Goal: Task Accomplishment & Management: Use online tool/utility

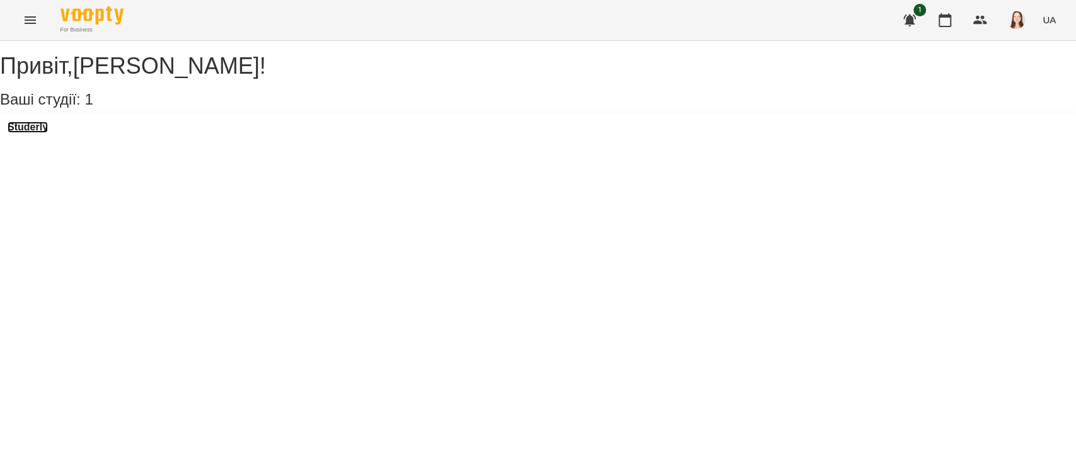
click at [42, 133] on h3 "Studerly" at bounding box center [28, 127] width 40 height 11
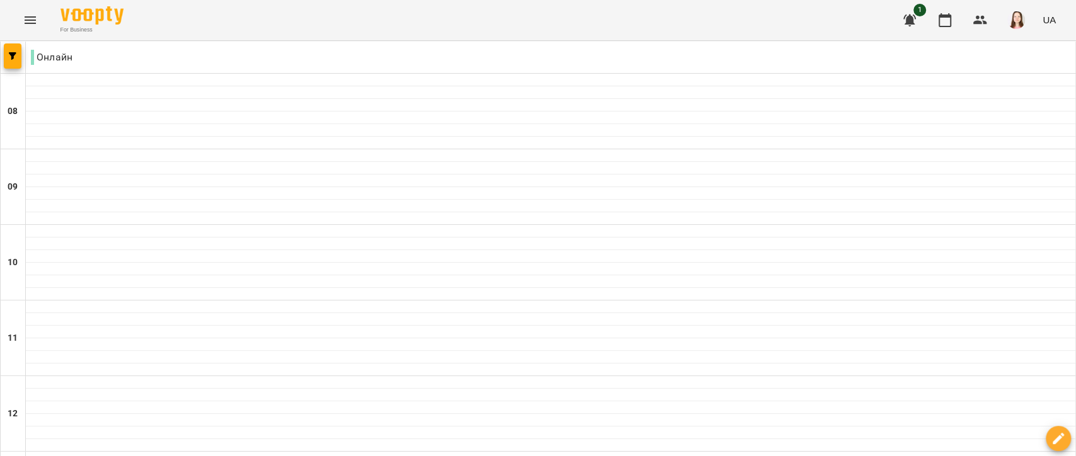
scroll to position [840, 0]
type input "**********"
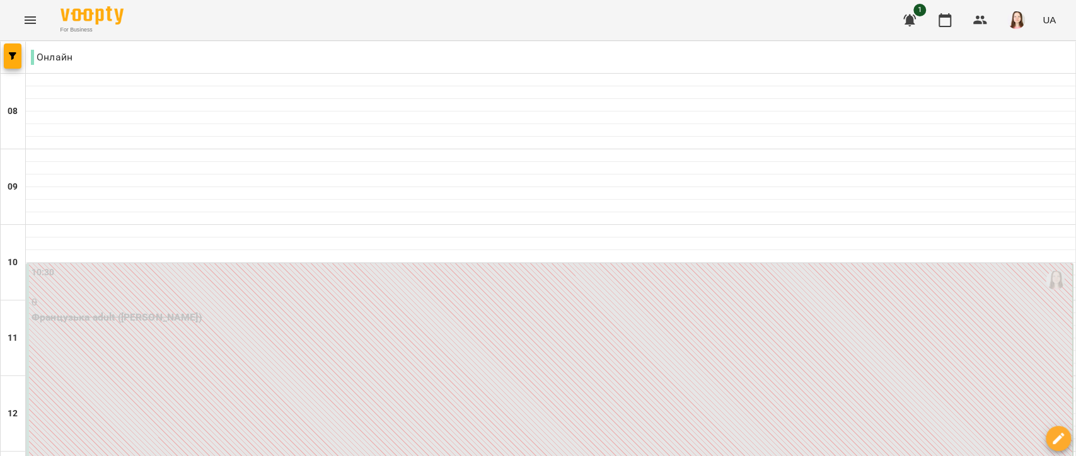
scroll to position [210, 0]
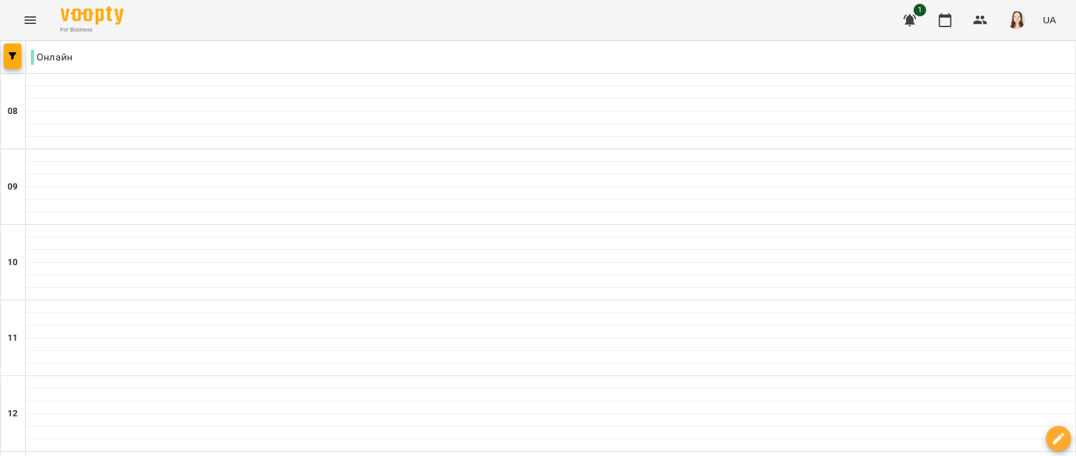
scroll to position [700, 0]
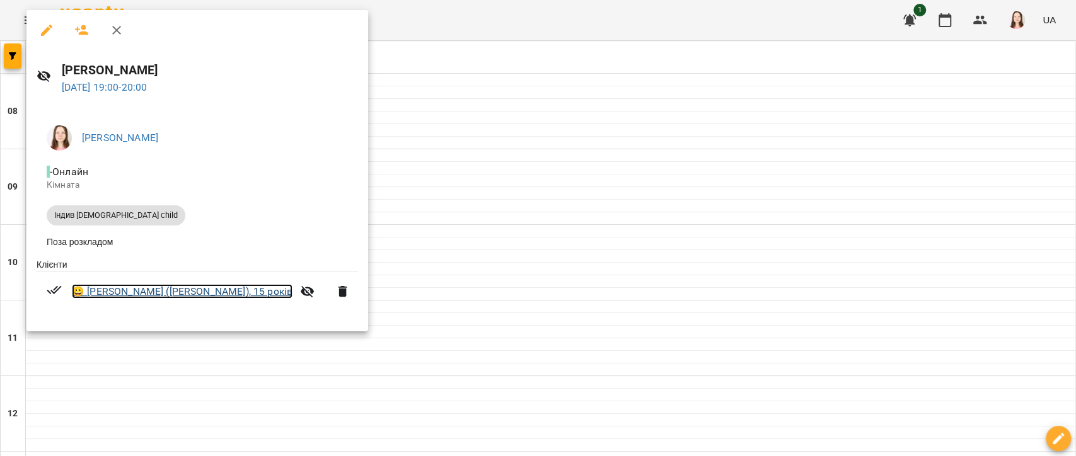
click at [216, 293] on link "😀 [PERSON_NAME] ([PERSON_NAME]), 15 років" at bounding box center [182, 291] width 221 height 15
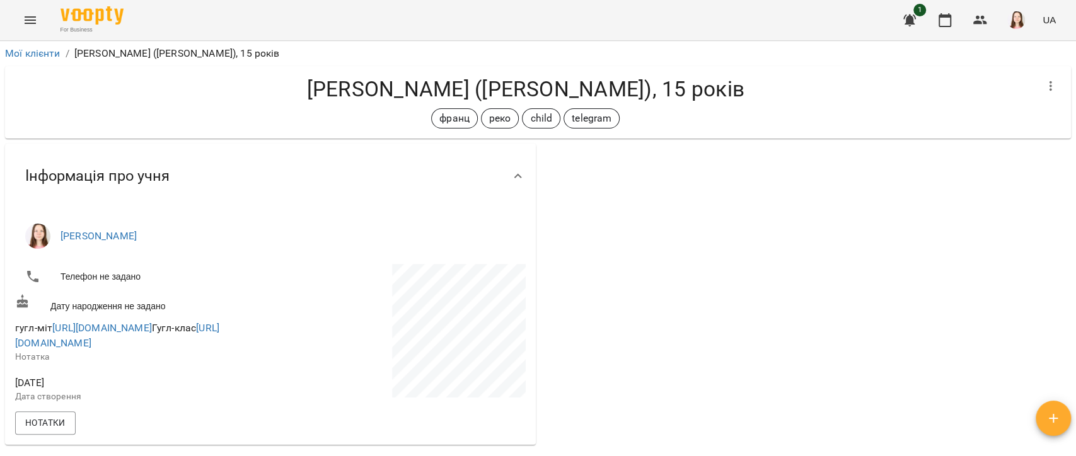
scroll to position [70, 0]
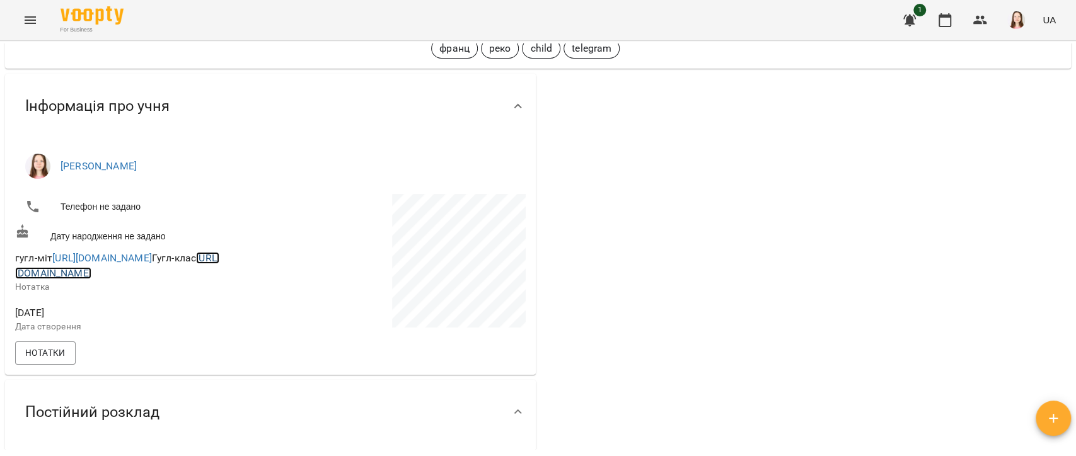
click at [201, 279] on link "[URL][DOMAIN_NAME]" at bounding box center [117, 265] width 204 height 27
